Goal: Transaction & Acquisition: Purchase product/service

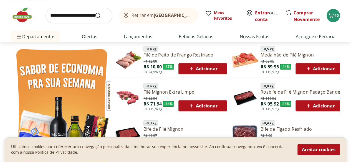
scroll to position [268, 0]
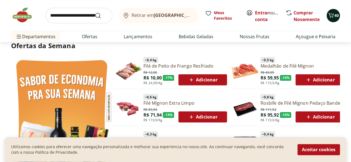
click at [331, 15] on icon "Carrinho" at bounding box center [331, 15] width 7 height 7
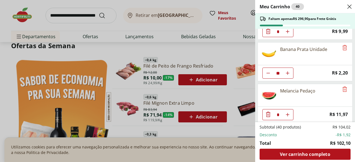
scroll to position [0, 0]
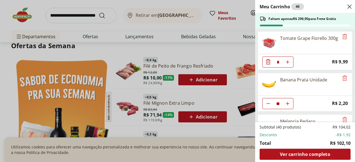
click at [87, 25] on div "Meu Carrinho 40 Faltam apenas R$ 296,90 para Frete Grátis Tomate Grape Fiorello…" at bounding box center [177, 81] width 355 height 162
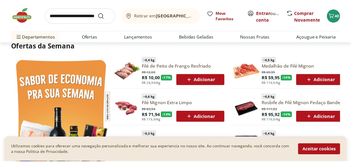
scroll to position [268, 0]
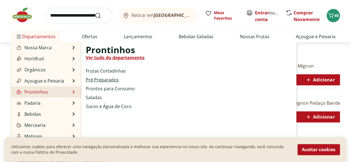
click at [111, 82] on link "Pré Preparados" at bounding box center [102, 80] width 33 height 7
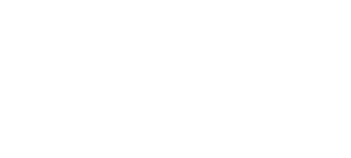
select select "**********"
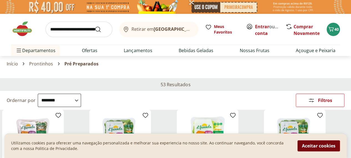
click at [305, 144] on button "Aceitar cookies" at bounding box center [318, 145] width 42 height 11
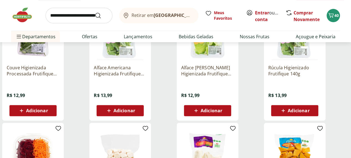
scroll to position [122, 0]
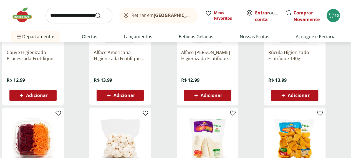
click at [52, 90] on div "Adicionar" at bounding box center [33, 95] width 38 height 10
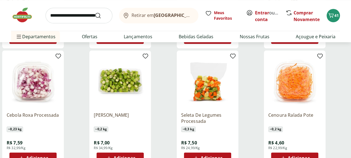
scroll to position [300, 0]
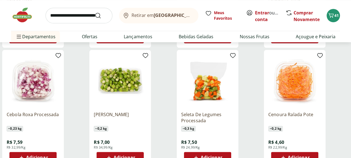
click at [222, 155] on span "Adicionar" at bounding box center [212, 157] width 22 height 4
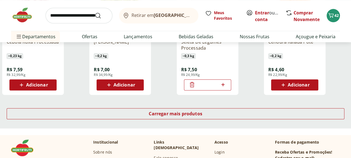
scroll to position [377, 0]
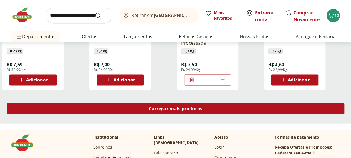
click at [227, 103] on div "Carregar mais produtos" at bounding box center [176, 108] width 338 height 11
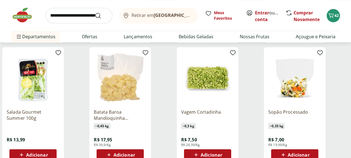
scroll to position [433, 0]
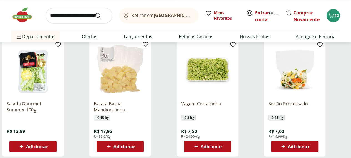
click at [222, 144] on span "Adicionar" at bounding box center [212, 146] width 22 height 4
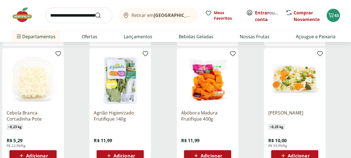
scroll to position [544, 0]
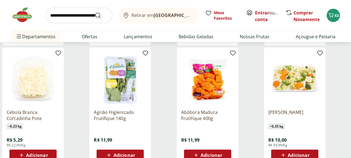
click at [309, 152] on span "Adicionar" at bounding box center [295, 155] width 30 height 7
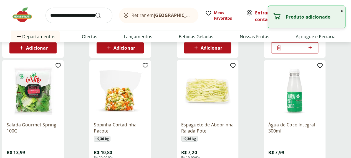
scroll to position [666, 0]
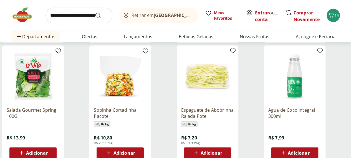
click at [146, 77] on img at bounding box center [120, 76] width 53 height 53
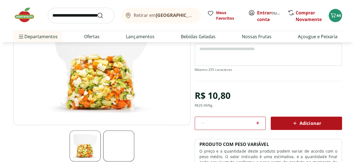
scroll to position [73, 0]
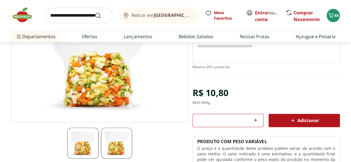
click at [118, 147] on img at bounding box center [116, 143] width 31 height 31
click at [92, 143] on img at bounding box center [82, 143] width 31 height 31
click at [335, 14] on span "44" at bounding box center [336, 15] width 4 height 5
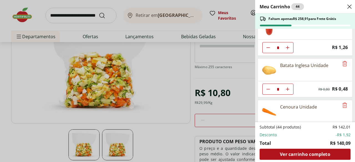
scroll to position [224, 0]
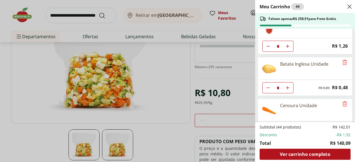
drag, startPoint x: 354, startPoint y: 65, endPoint x: 354, endPoint y: 74, distance: 8.6
click at [351, 74] on div "Meu Carrinho 44 Faltam apenas R$ 258,91 para Frete Grátis Tomate Grape Fiorello…" at bounding box center [305, 81] width 100 height 162
click at [343, 101] on icon "Remove" at bounding box center [344, 104] width 7 height 7
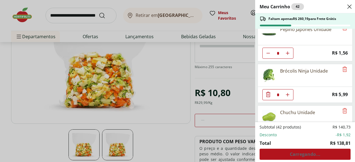
scroll to position [303, 0]
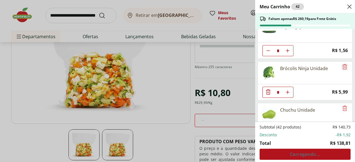
click at [343, 65] on icon "Remove" at bounding box center [344, 67] width 7 height 7
click at [343, 65] on icon "Remove" at bounding box center [345, 66] width 4 height 5
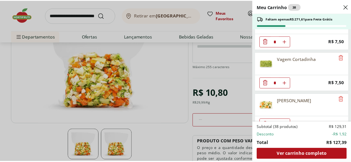
scroll to position [442, 0]
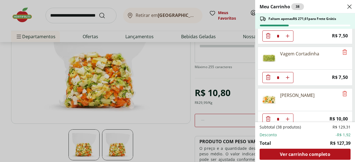
click at [349, 115] on div "* Price: R$ 10,00" at bounding box center [305, 119] width 95 height 16
click at [171, 76] on div "Meu Carrinho 38 Faltam apenas R$ 271,61 para Frete Grátis Tomate Grape Fiorello…" at bounding box center [177, 81] width 355 height 162
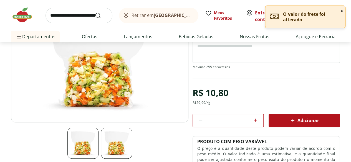
click at [171, 66] on img at bounding box center [99, 60] width 177 height 124
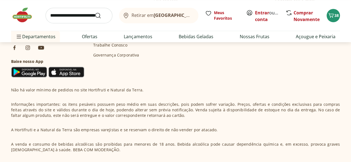
scroll to position [304, 0]
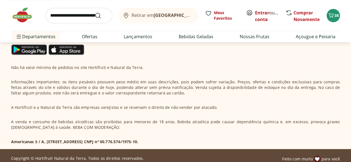
click at [23, 16] on img at bounding box center [25, 15] width 28 height 17
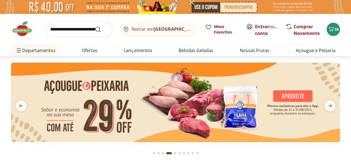
click at [86, 32] on input "search" at bounding box center [78, 30] width 67 height 16
type input "**********"
click at [95, 26] on button "Submit Search" at bounding box center [101, 29] width 13 height 7
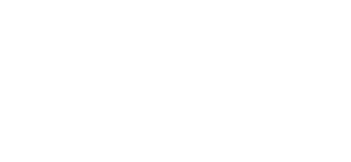
select select "**********"
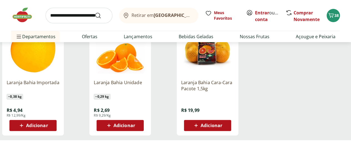
scroll to position [95, 0]
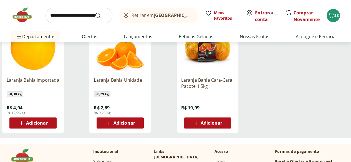
click at [23, 97] on span "~ 0,38 kg" at bounding box center [15, 95] width 16 height 6
click at [135, 125] on span "Adicionar" at bounding box center [124, 123] width 22 height 4
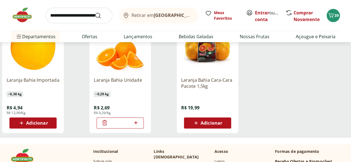
click at [137, 125] on icon at bounding box center [135, 122] width 3 height 3
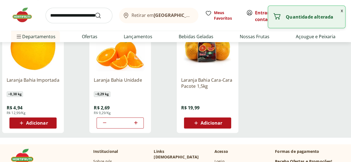
click at [137, 125] on icon at bounding box center [135, 122] width 3 height 3
type input "*"
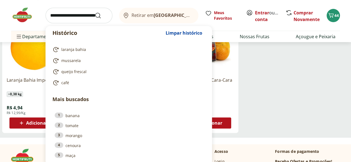
click at [69, 14] on input "search" at bounding box center [78, 16] width 67 height 16
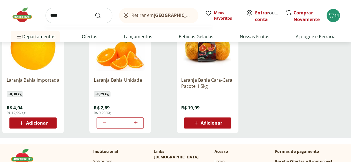
type input "****"
click at [95, 12] on button "Submit Search" at bounding box center [101, 15] width 13 height 7
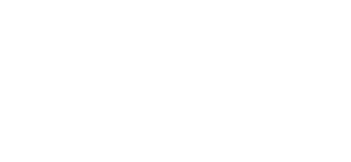
select select "**********"
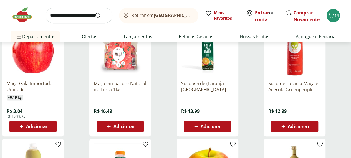
scroll to position [213, 0]
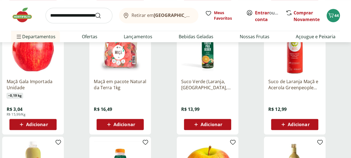
click at [48, 127] on span "Adicionar" at bounding box center [37, 124] width 22 height 4
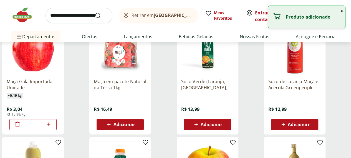
click at [57, 127] on div "*" at bounding box center [32, 124] width 47 height 11
click at [52, 128] on icon at bounding box center [48, 124] width 7 height 7
type input "*"
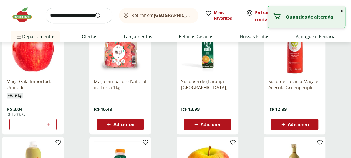
click at [83, 12] on input "search" at bounding box center [78, 16] width 67 height 16
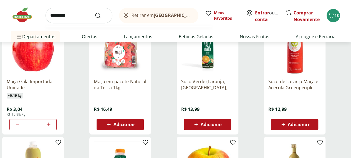
type input "*********"
click at [95, 12] on button "Submit Search" at bounding box center [101, 15] width 13 height 7
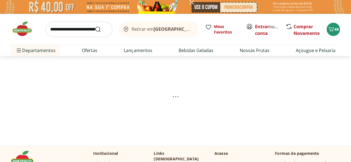
select select "**********"
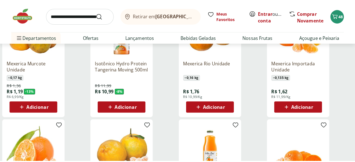
scroll to position [80, 0]
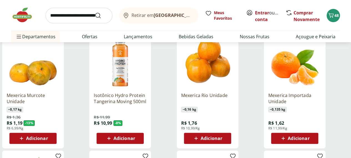
click at [287, 138] on icon at bounding box center [283, 138] width 7 height 7
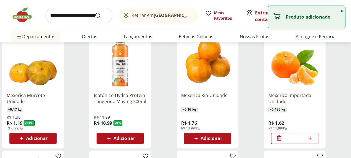
click at [312, 139] on icon at bounding box center [309, 137] width 3 height 3
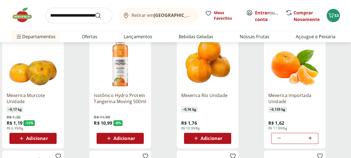
click at [313, 140] on icon at bounding box center [309, 138] width 7 height 7
type input "*"
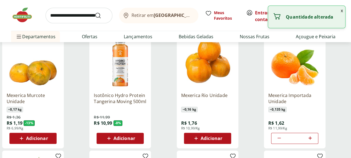
click at [146, 29] on div "Retirar em [GEOGRAPHIC_DATA]/RJ Meus Favoritos Entrar ou Criar conta Comprar No…" at bounding box center [175, 15] width 329 height 31
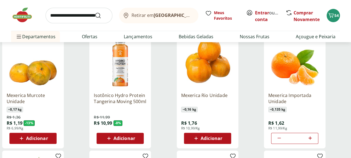
click at [67, 11] on input "search" at bounding box center [78, 16] width 67 height 16
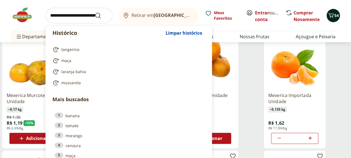
click at [336, 14] on span "54" at bounding box center [336, 15] width 4 height 5
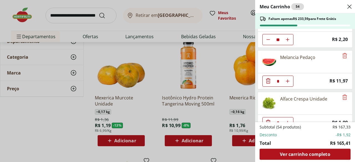
scroll to position [65, 0]
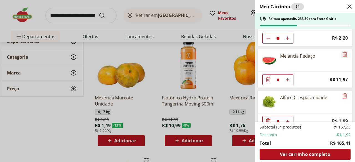
click at [343, 52] on icon "Remove" at bounding box center [344, 54] width 7 height 7
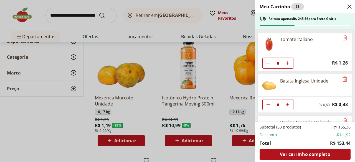
scroll to position [165, 0]
drag, startPoint x: 342, startPoint y: 36, endPoint x: 312, endPoint y: 58, distance: 38.1
click at [312, 58] on article "Tomate Italiano * Price: R$ 1,26" at bounding box center [304, 51] width 95 height 39
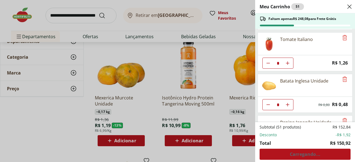
type input "*"
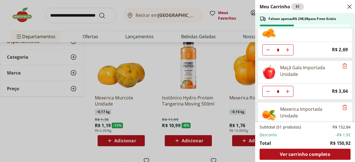
scroll to position [524, 0]
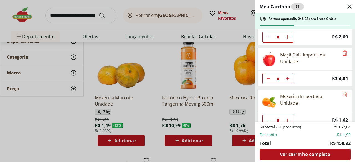
click at [159, 151] on div "Meu Carrinho 51 Faltam apenas R$ 248,08 para Frete Grátis Tomate Grape Fiorello…" at bounding box center [177, 81] width 355 height 162
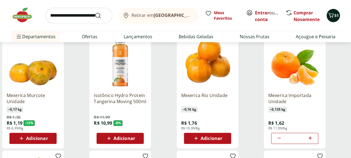
click at [333, 14] on icon "Carrinho" at bounding box center [330, 15] width 5 height 5
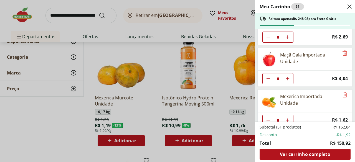
click at [52, 138] on div "Meu Carrinho 51 Faltam apenas R$ 248,08 para Frete Grátis Tomate Grape Fiorello…" at bounding box center [177, 81] width 355 height 162
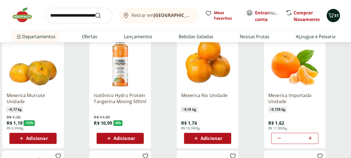
click at [330, 14] on icon "Carrinho" at bounding box center [330, 15] width 5 height 5
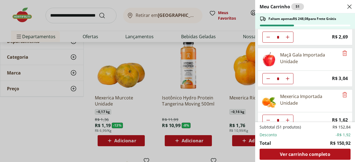
click at [223, 157] on div "Meu Carrinho 51 Faltam apenas R$ 248,08 para Frete Grátis Tomate Grape Fiorello…" at bounding box center [177, 81] width 355 height 162
